Goal: Transaction & Acquisition: Book appointment/travel/reservation

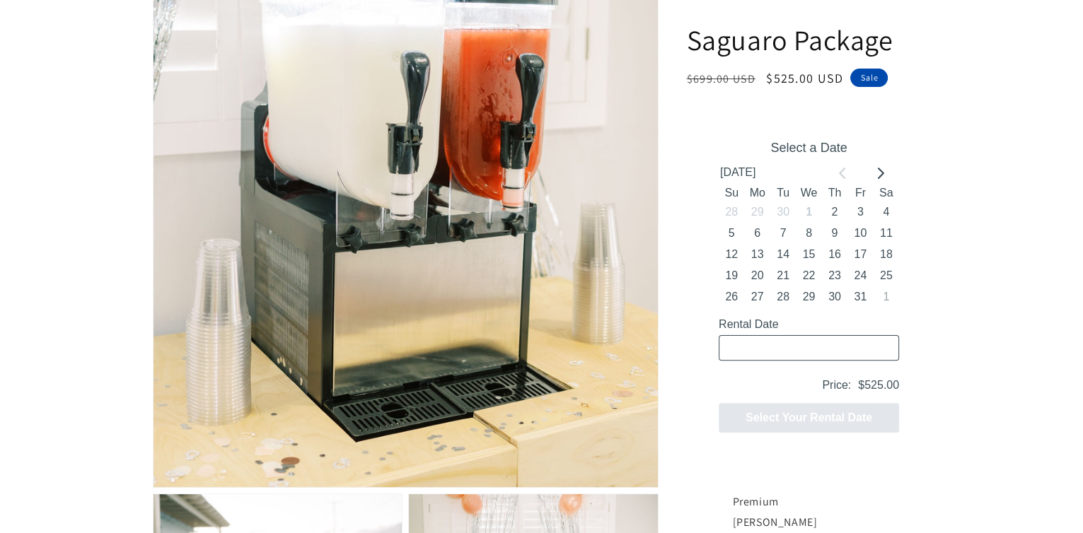
scroll to position [495, 0]
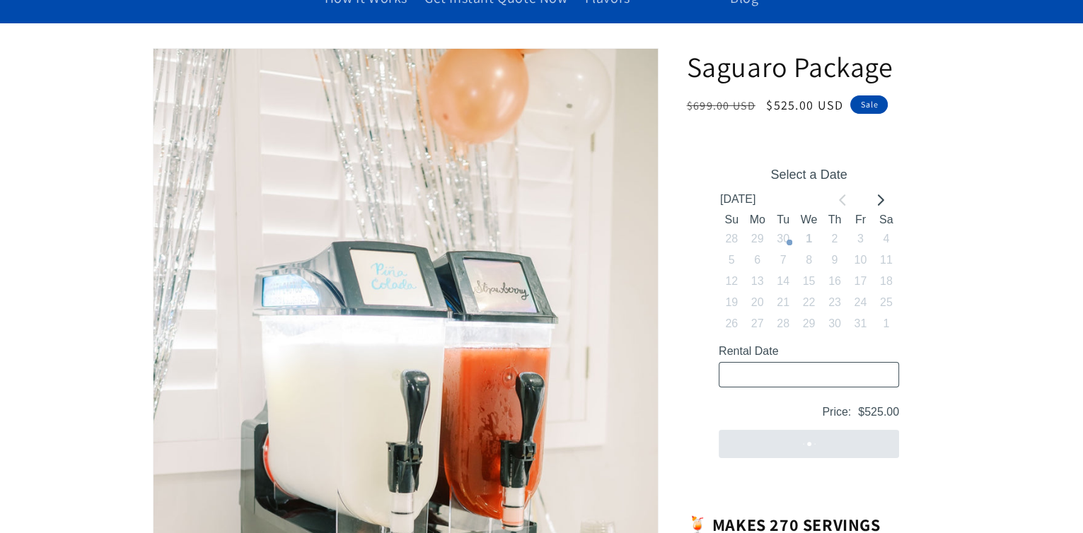
scroll to position [141, 0]
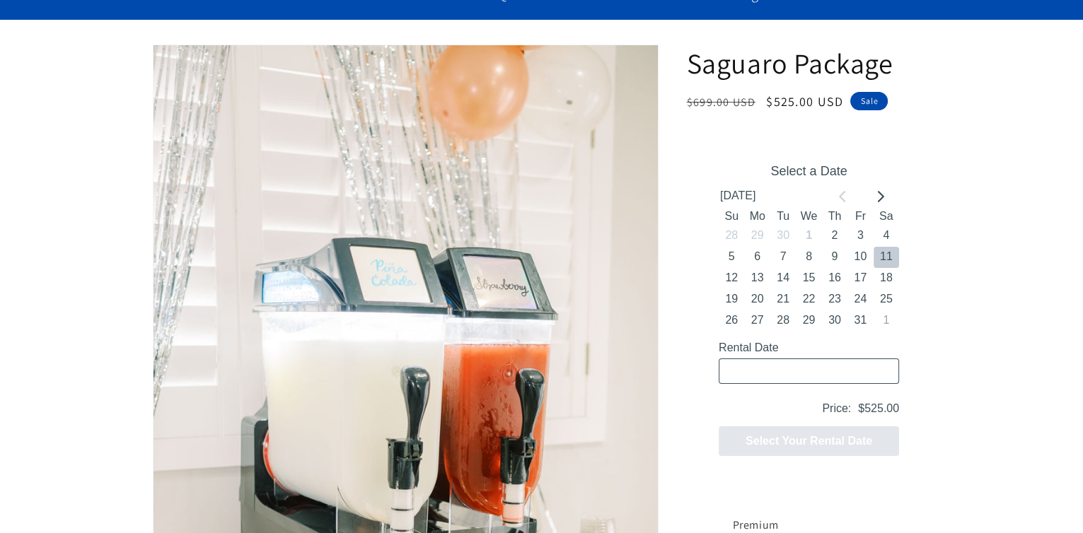
click at [887, 248] on button "11" at bounding box center [885, 256] width 25 height 21
type input "[DATE] / 5 spaces"
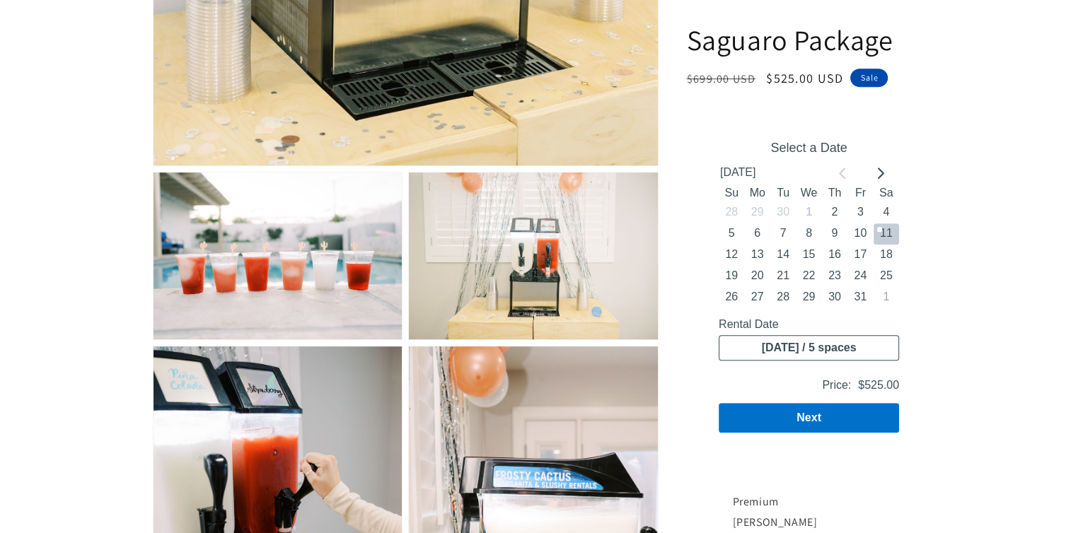
scroll to position [1061, 0]
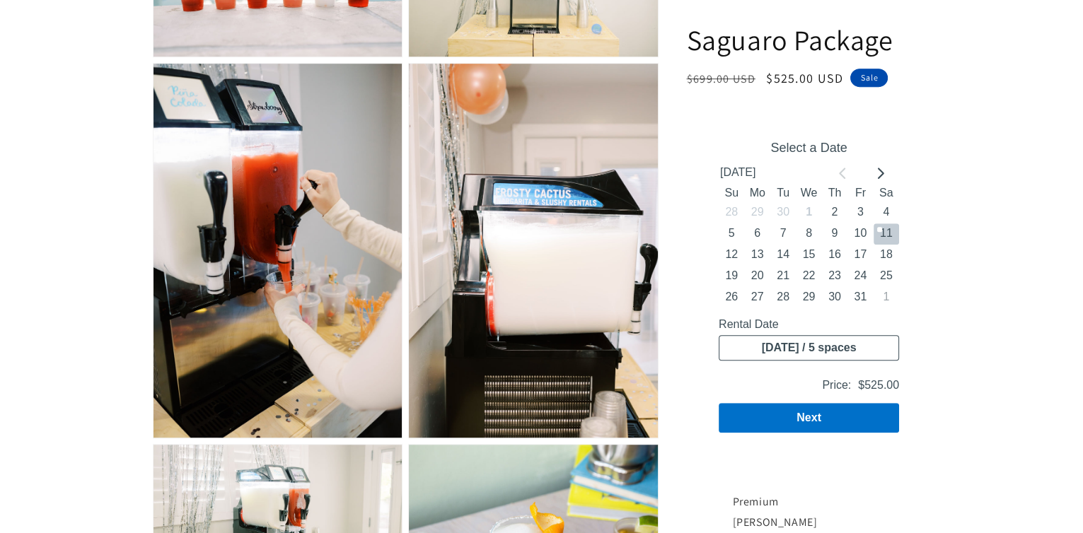
click at [870, 349] on input "[DATE] / 5 spaces" at bounding box center [808, 347] width 180 height 25
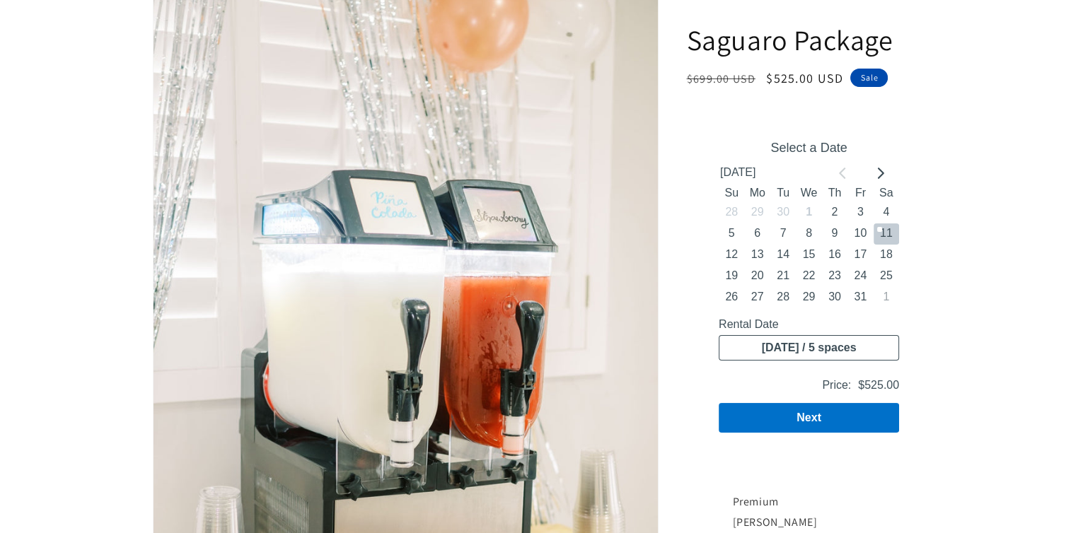
scroll to position [212, 0]
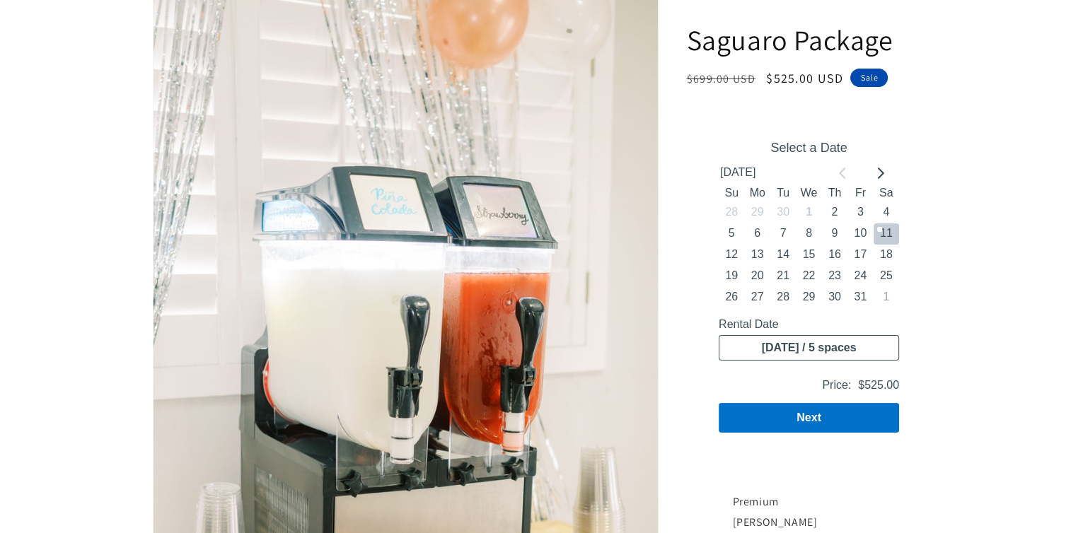
click at [882, 238] on button "11" at bounding box center [885, 233] width 25 height 21
click at [853, 409] on button "Next" at bounding box center [808, 418] width 180 height 30
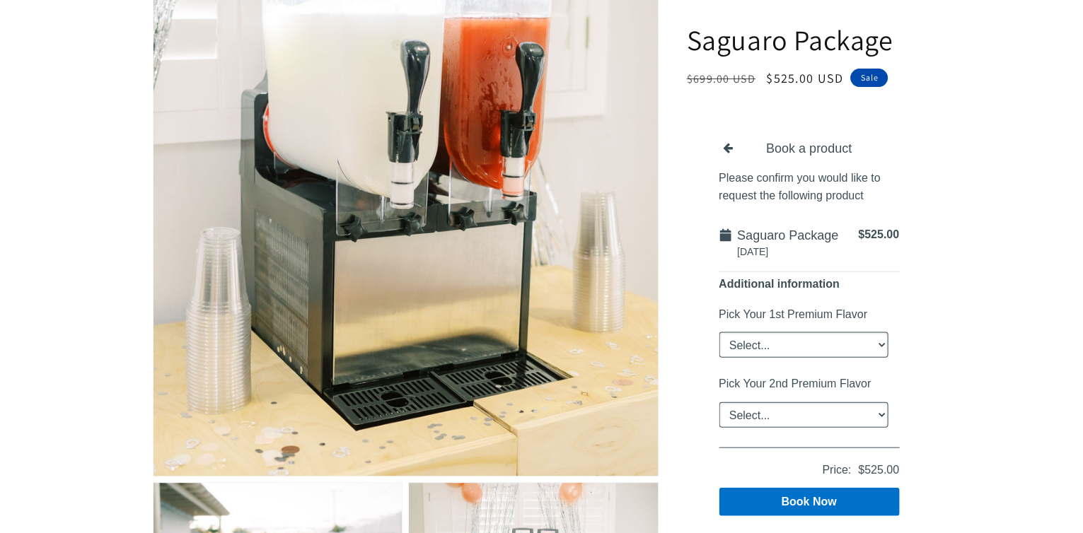
scroll to position [495, 0]
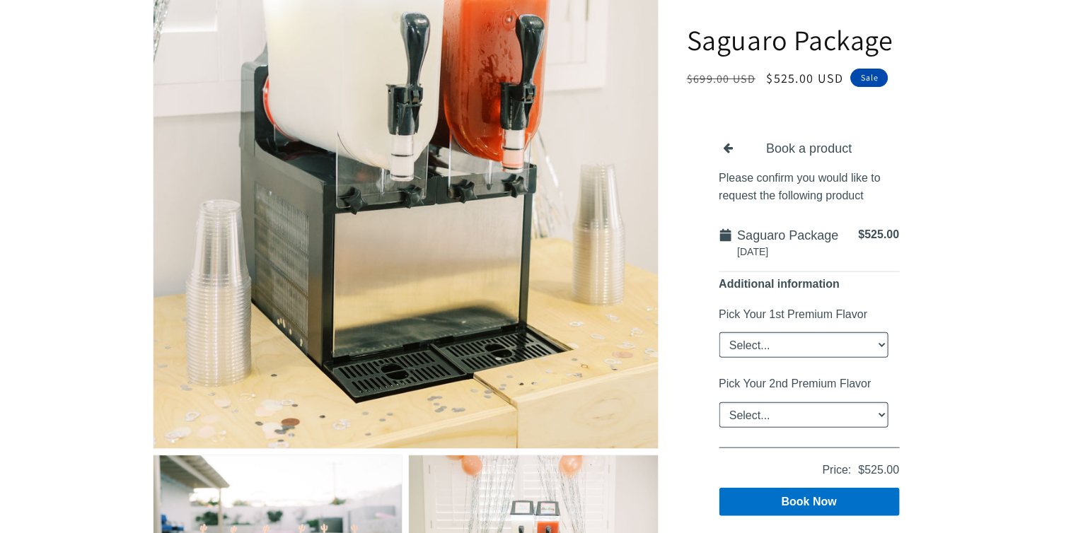
click at [779, 342] on select "Select... Classic [PERSON_NAME] Strawberry King Cake Daiquiri Apple Cider Summe…" at bounding box center [802, 344] width 169 height 25
select select "[PERSON_NAME] Colada"
click at [718, 332] on select "Select... Classic [PERSON_NAME] Strawberry King Cake Daiquiri Apple Cider Summe…" at bounding box center [802, 344] width 169 height 25
click at [822, 414] on select "Select... Classic [PERSON_NAME] Strawberry King Cake Daiquiri Apple Cider Summe…" at bounding box center [802, 414] width 169 height 25
select select "Strawberry"
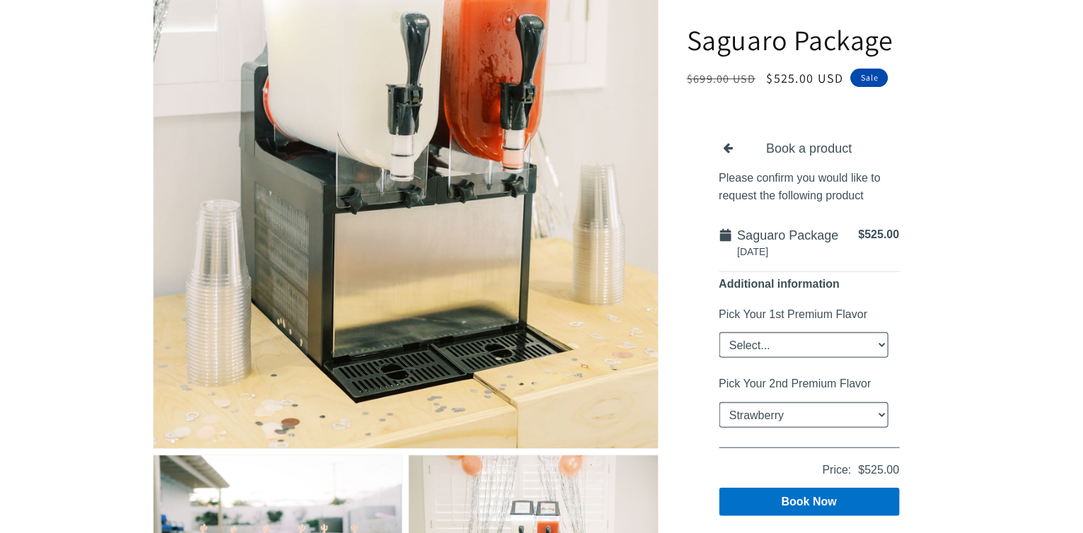
click at [718, 402] on select "Select... Classic [PERSON_NAME] Strawberry King Cake Daiquiri Apple Cider Summe…" at bounding box center [802, 414] width 169 height 25
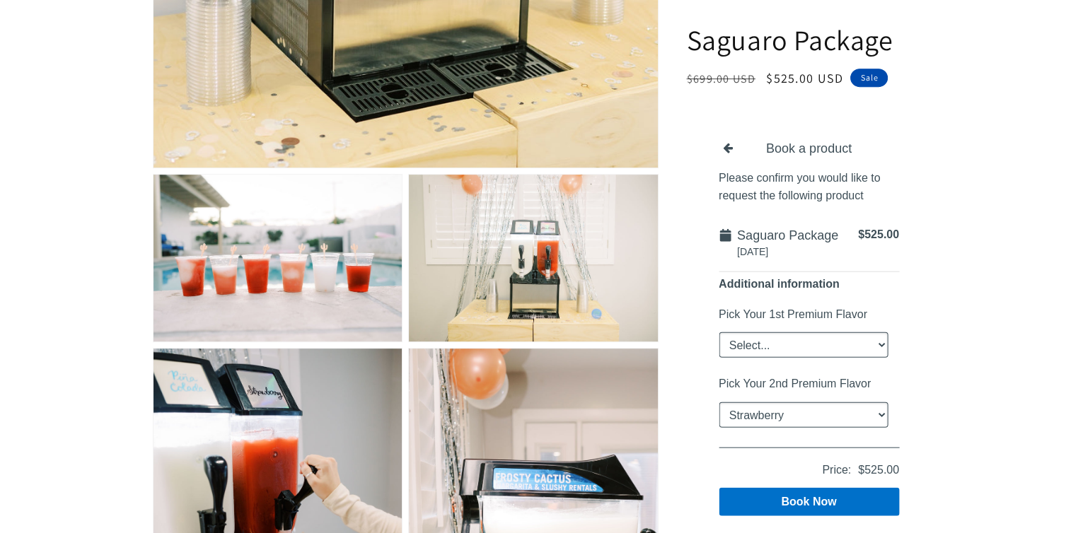
scroll to position [778, 0]
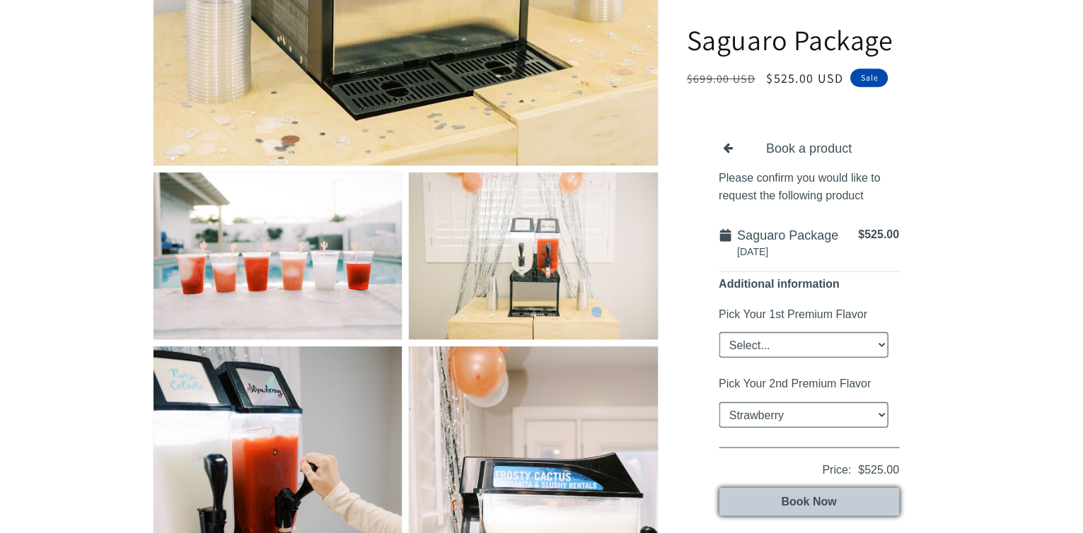
click at [856, 501] on button "Book Now" at bounding box center [808, 502] width 180 height 28
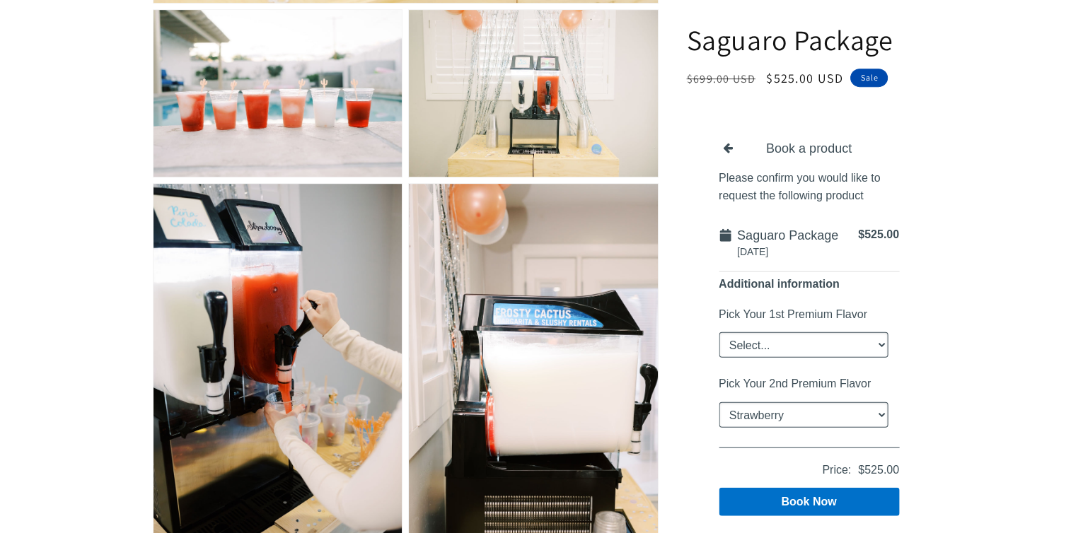
scroll to position [1061, 0]
